Goal: Information Seeking & Learning: Learn about a topic

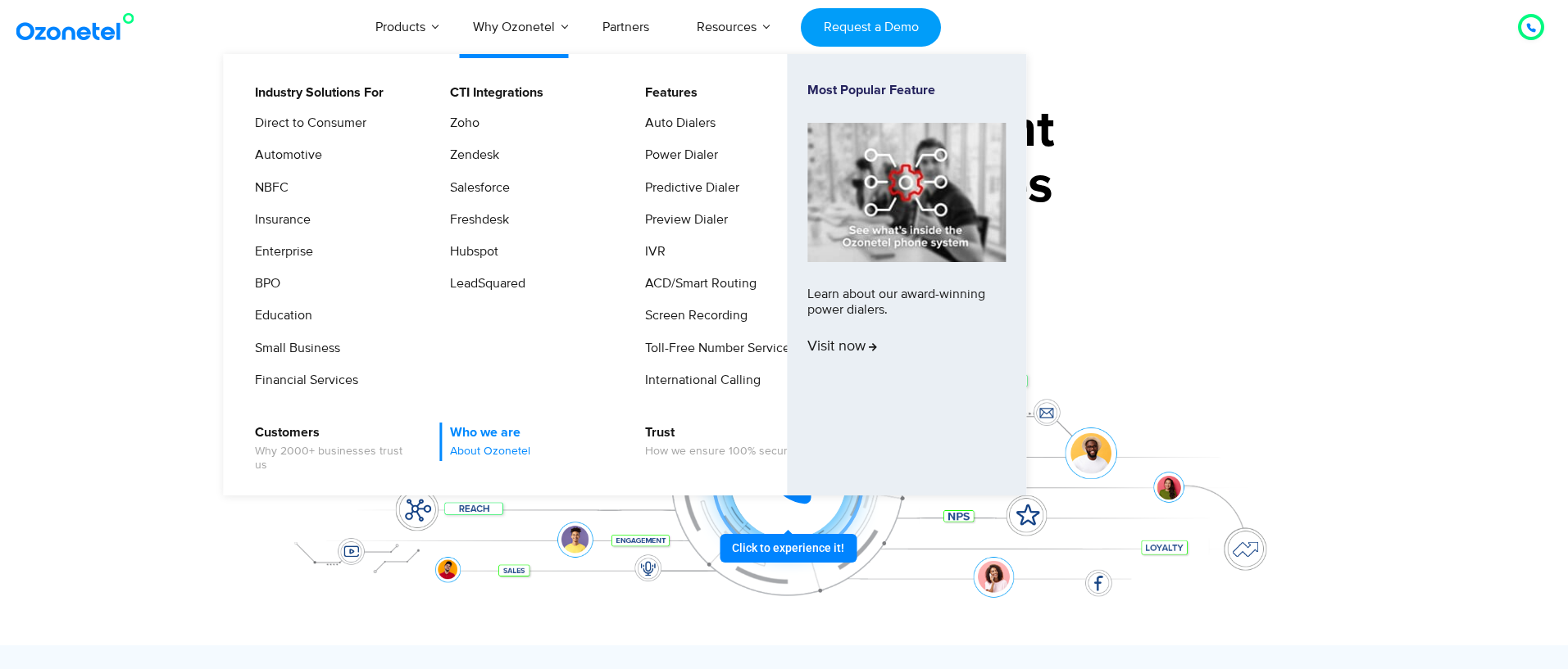
click at [490, 452] on span "About Ozonetel" at bounding box center [490, 451] width 80 height 14
